Goal: Navigation & Orientation: Go to known website

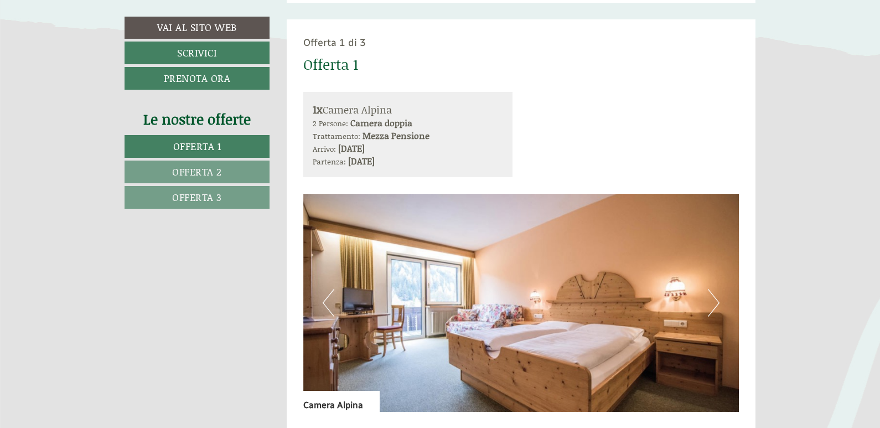
scroll to position [665, 0]
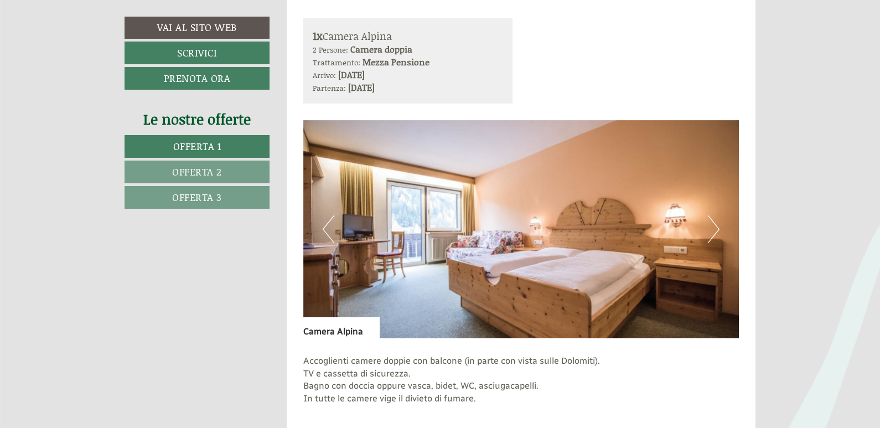
click at [716, 226] on button "Next" at bounding box center [714, 229] width 12 height 28
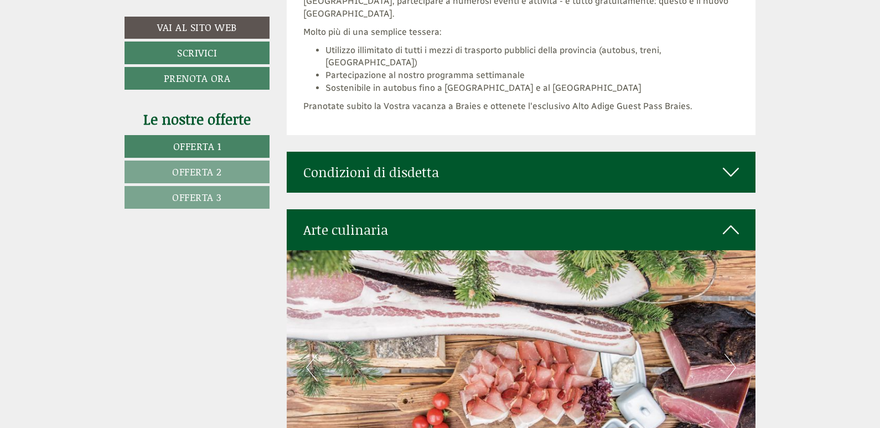
scroll to position [4135, 0]
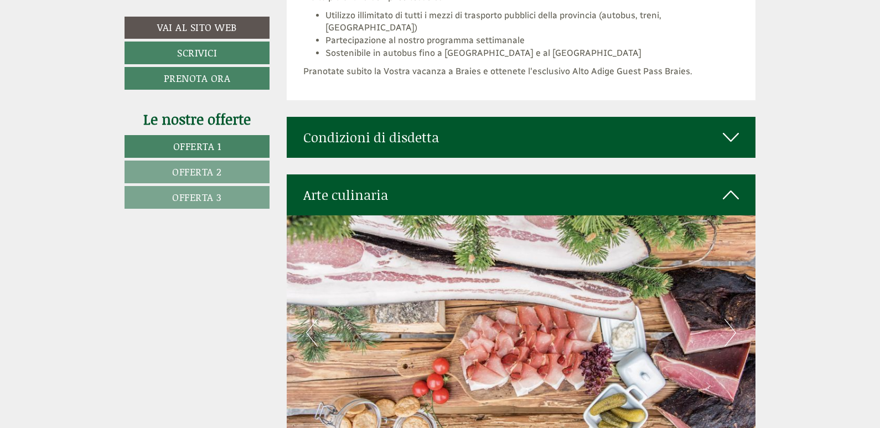
click at [727, 128] on icon at bounding box center [731, 137] width 16 height 19
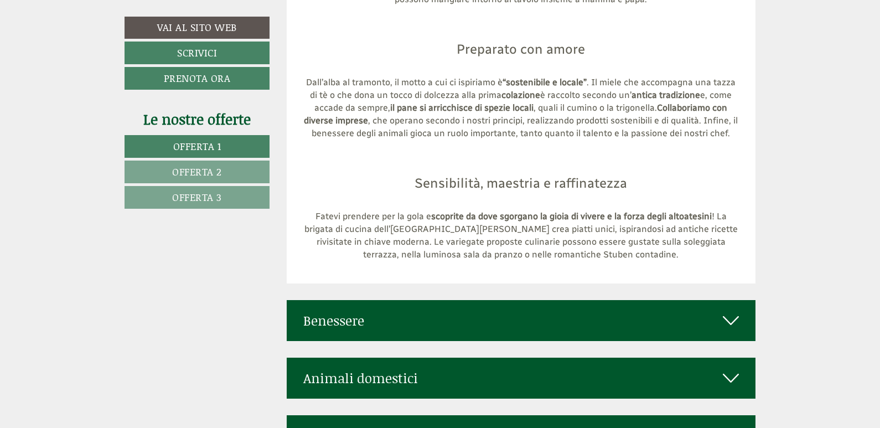
scroll to position [5095, 0]
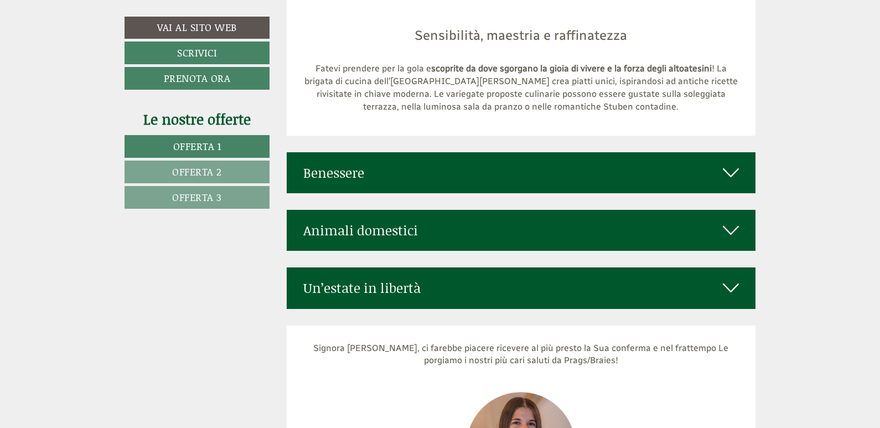
click at [730, 163] on icon at bounding box center [731, 172] width 16 height 19
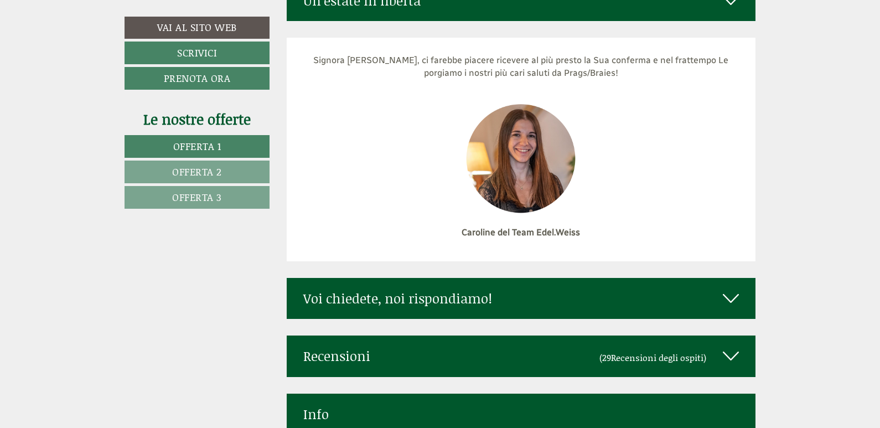
scroll to position [6054, 0]
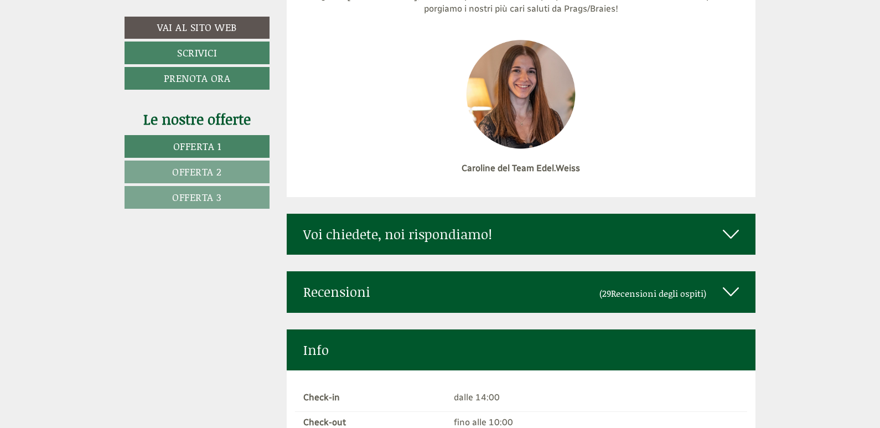
click at [726, 282] on icon at bounding box center [731, 291] width 16 height 19
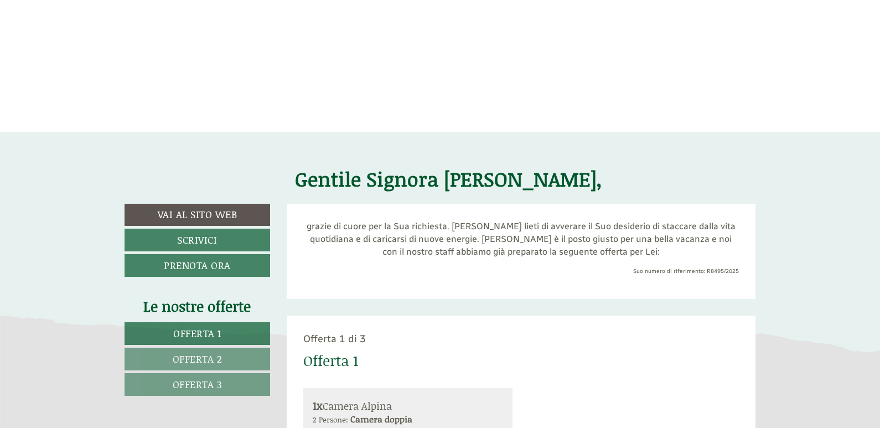
scroll to position [295, 0]
click at [209, 217] on link "Vai al sito web" at bounding box center [198, 214] width 146 height 22
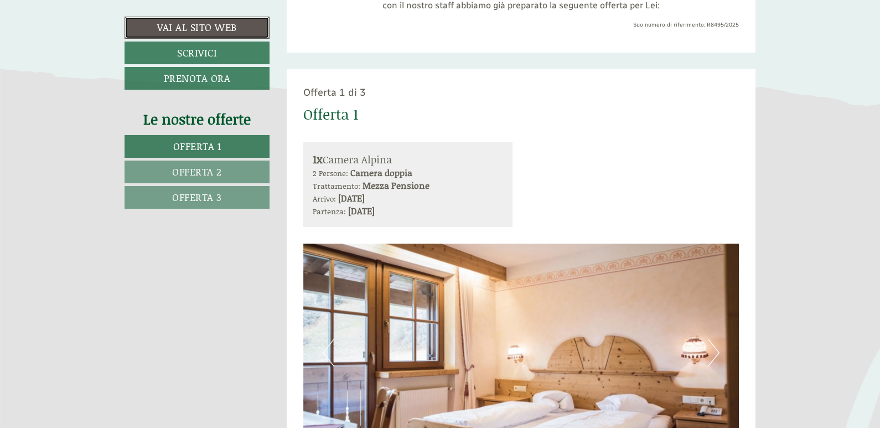
scroll to position [222, 0]
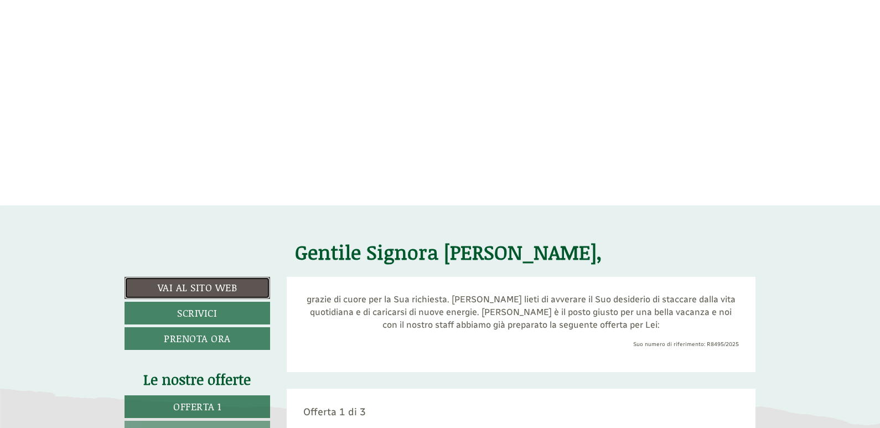
click at [196, 285] on link "Vai al sito web" at bounding box center [198, 288] width 146 height 22
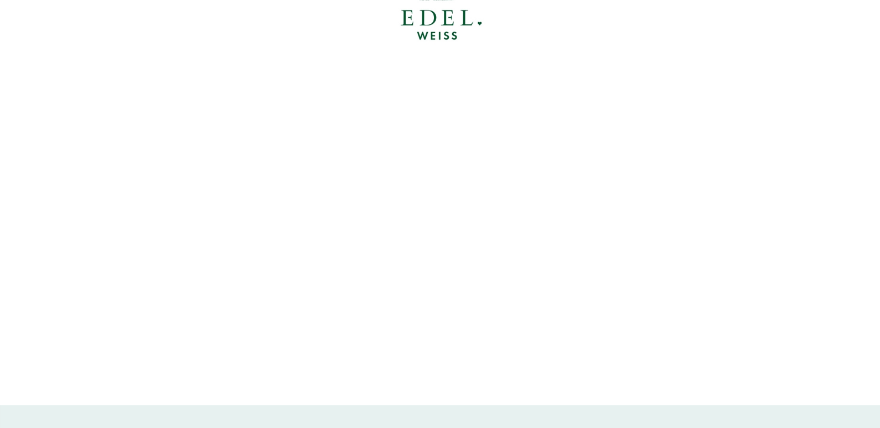
scroll to position [0, 0]
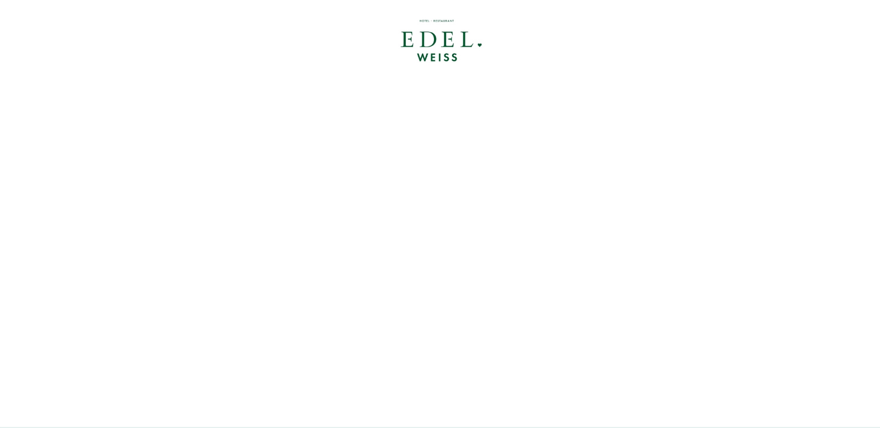
click at [444, 37] on div at bounding box center [440, 42] width 620 height 72
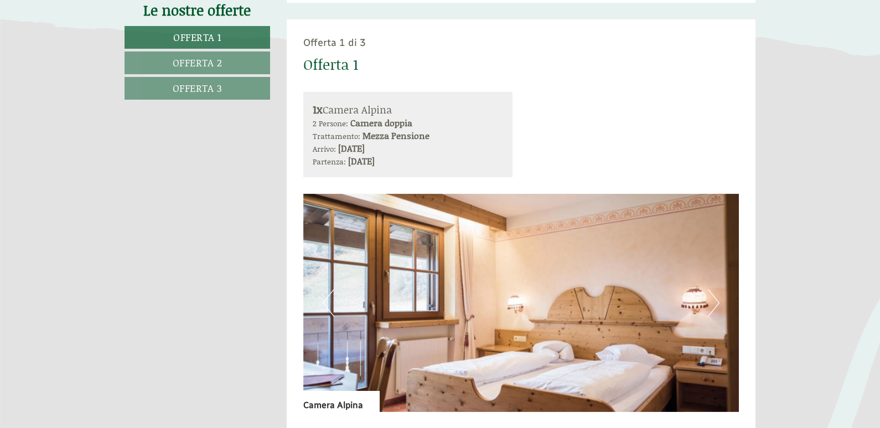
scroll to position [222, 0]
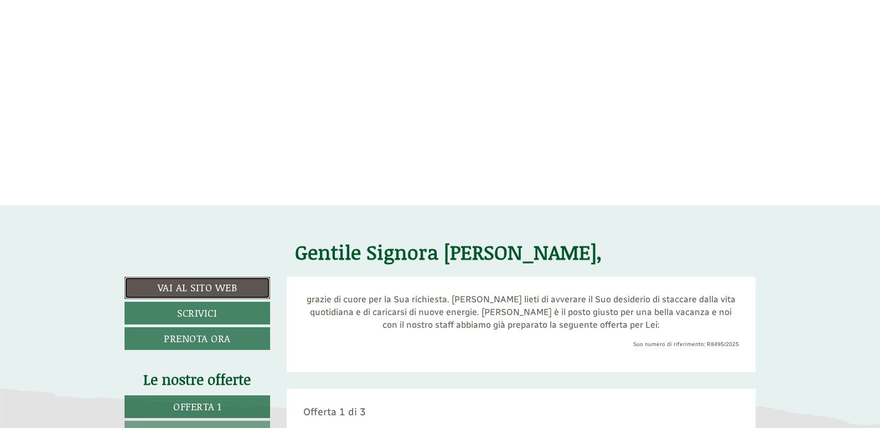
click at [215, 289] on link "Vai al sito web" at bounding box center [198, 288] width 146 height 22
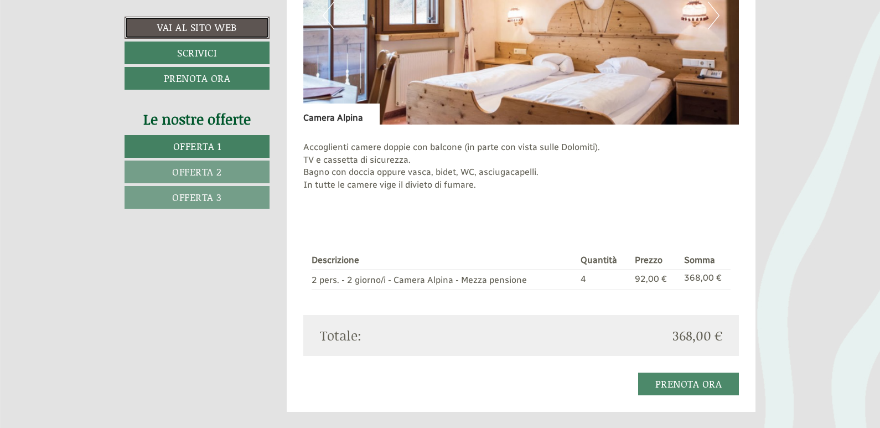
scroll to position [738, 0]
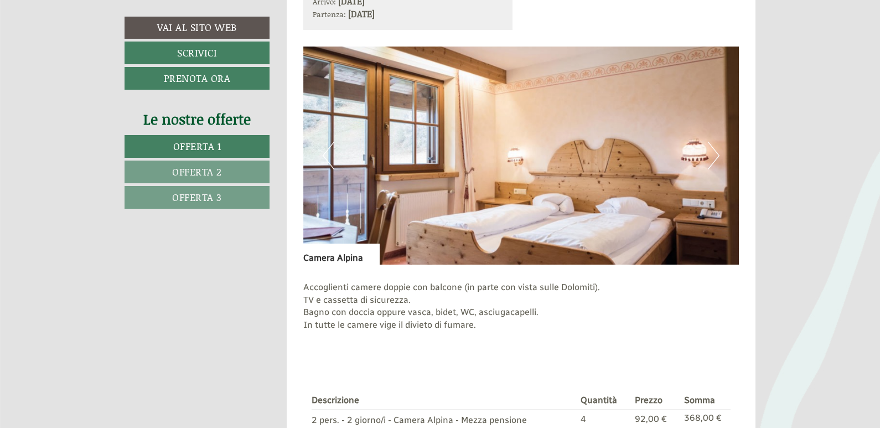
click at [705, 151] on img at bounding box center [521, 156] width 436 height 218
click at [720, 153] on img at bounding box center [521, 156] width 436 height 218
click at [715, 157] on button "Next" at bounding box center [714, 156] width 12 height 28
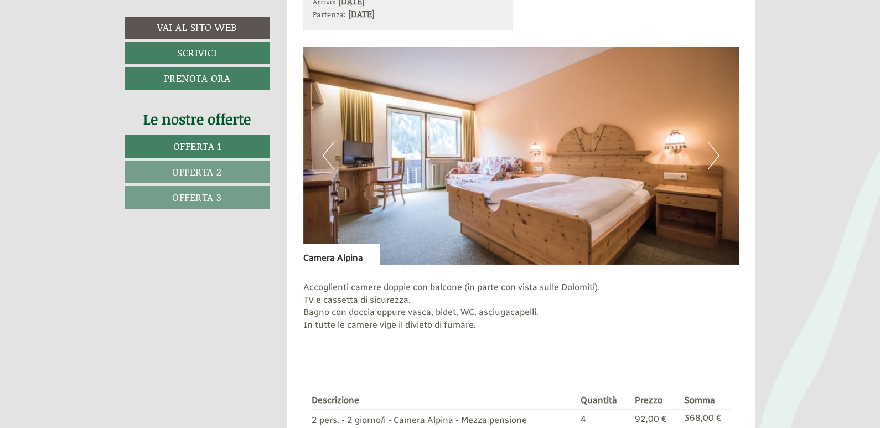
click at [324, 158] on button "Previous" at bounding box center [329, 156] width 12 height 28
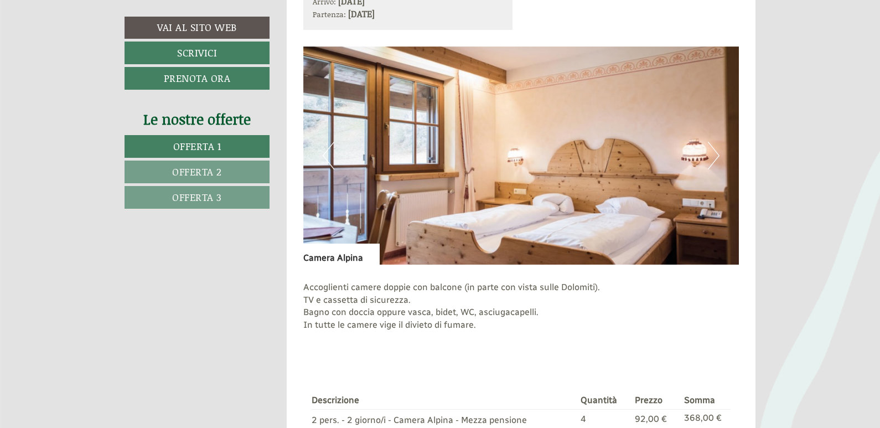
click at [715, 153] on button "Next" at bounding box center [714, 156] width 12 height 28
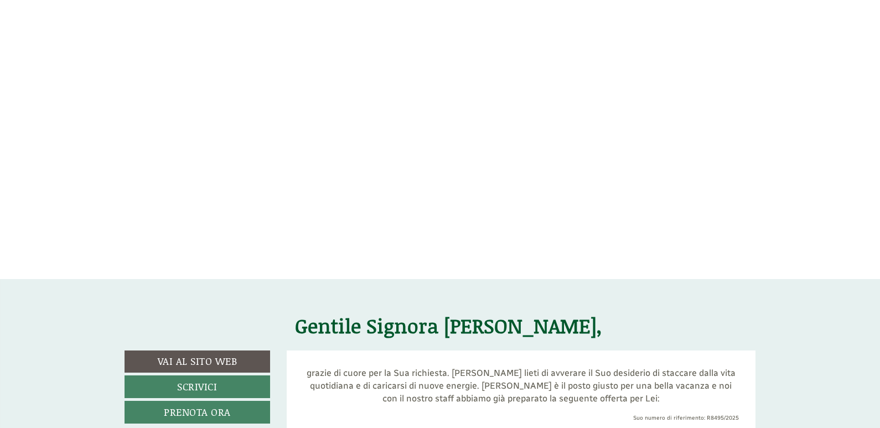
scroll to position [222, 0]
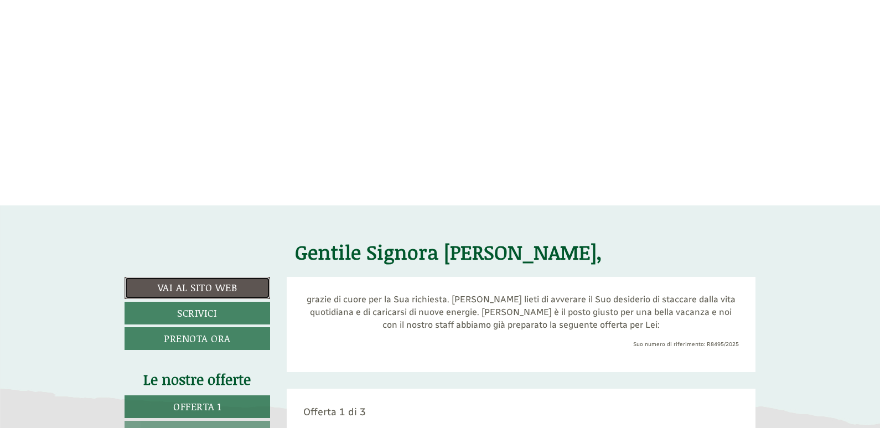
click at [173, 281] on link "Vai al sito web" at bounding box center [198, 288] width 146 height 22
